Goal: Task Accomplishment & Management: Manage account settings

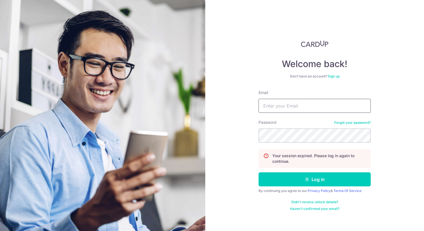
type input "[EMAIL_ADDRESS][DOMAIN_NAME]"
click at [312, 177] on button "Log in" at bounding box center [314, 179] width 112 height 14
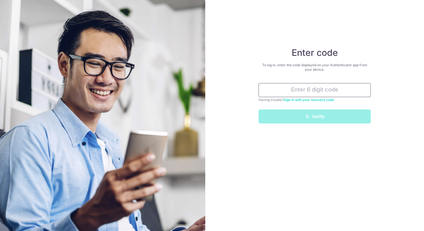
click at [318, 90] on input "text" at bounding box center [314, 90] width 112 height 14
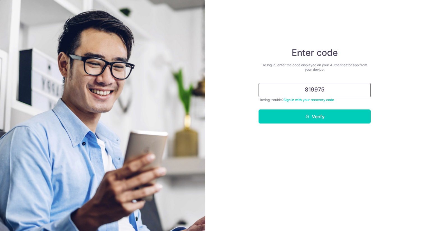
type input "819975"
click at [258, 109] on button "Verify" at bounding box center [314, 116] width 112 height 14
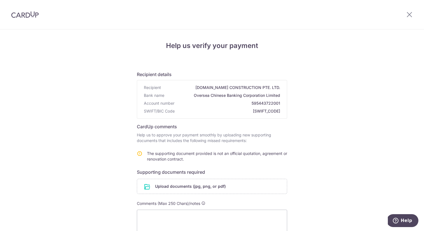
scroll to position [66, 0]
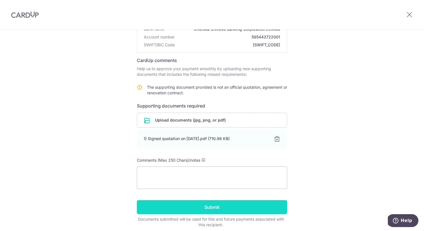
click at [231, 207] on input "Submit" at bounding box center [212, 207] width 150 height 14
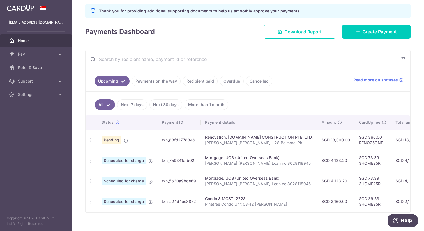
scroll to position [77, 0]
click at [92, 143] on icon "button" at bounding box center [91, 140] width 6 height 6
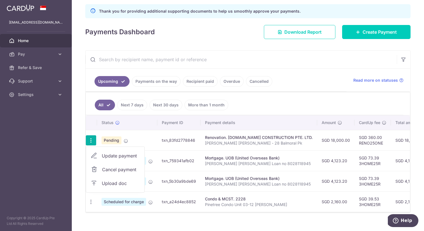
click at [245, 141] on p "[PERSON_NAME] [PERSON_NAME] - 28 Balmoral Pk" at bounding box center [259, 143] width 108 height 6
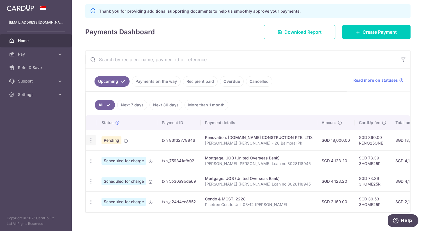
click at [91, 140] on icon "button" at bounding box center [91, 140] width 6 height 6
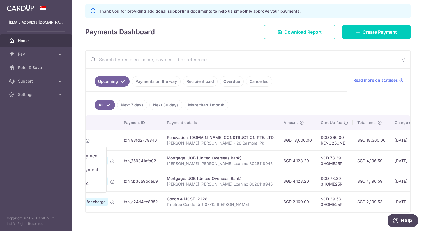
scroll to position [0, 0]
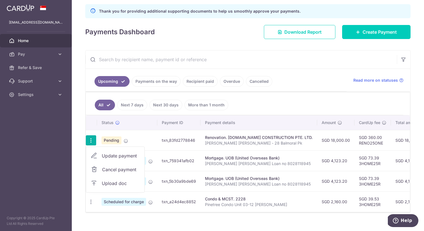
click at [112, 184] on span "Upload doc" at bounding box center [121, 183] width 38 height 7
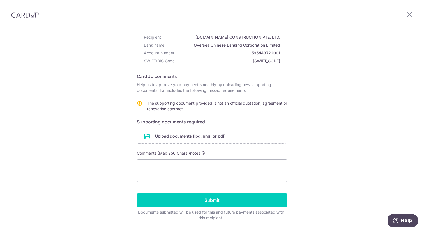
scroll to position [66, 0]
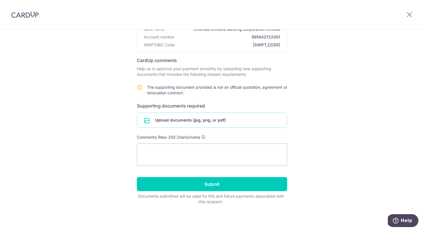
click at [168, 121] on input "file" at bounding box center [212, 120] width 150 height 15
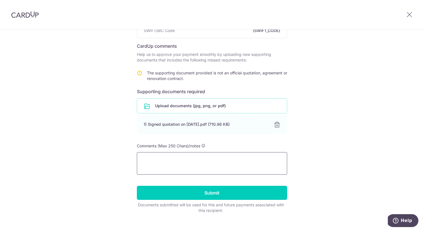
scroll to position [86, 0]
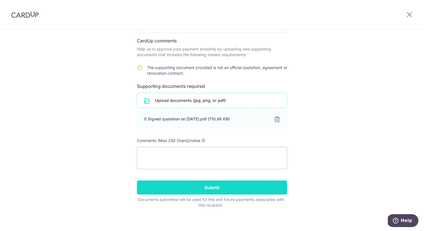
click at [192, 186] on input "Submit" at bounding box center [212, 187] width 150 height 14
